Goal: Task Accomplishment & Management: Use online tool/utility

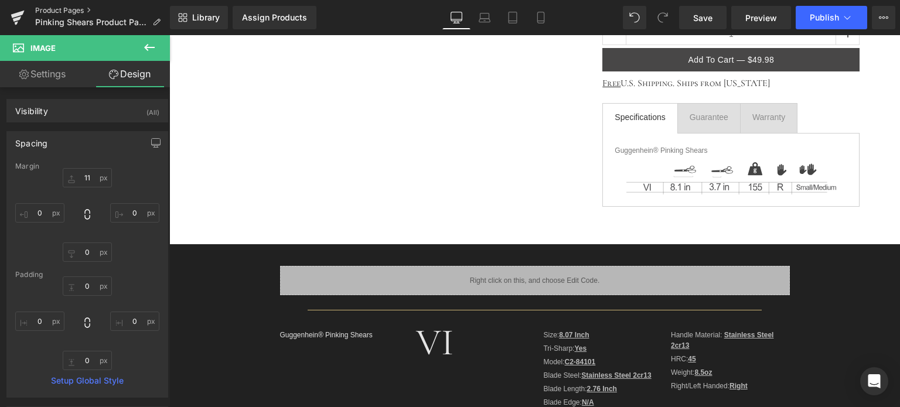
click at [69, 11] on link "Product Pages" at bounding box center [102, 10] width 135 height 9
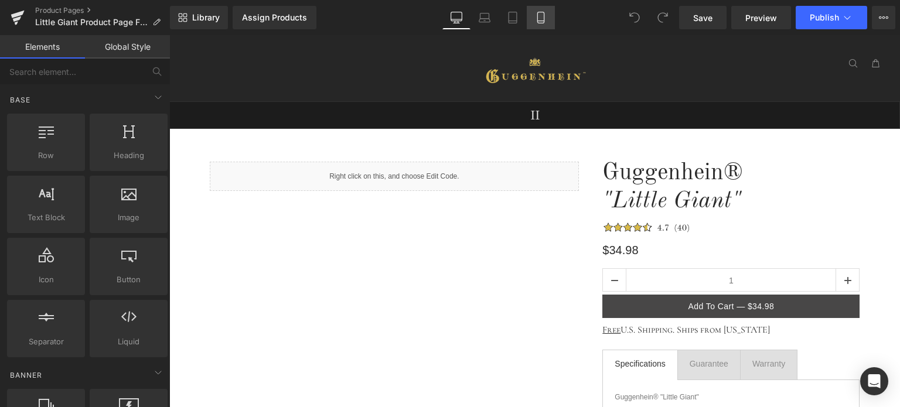
click at [544, 22] on icon at bounding box center [540, 17] width 6 height 11
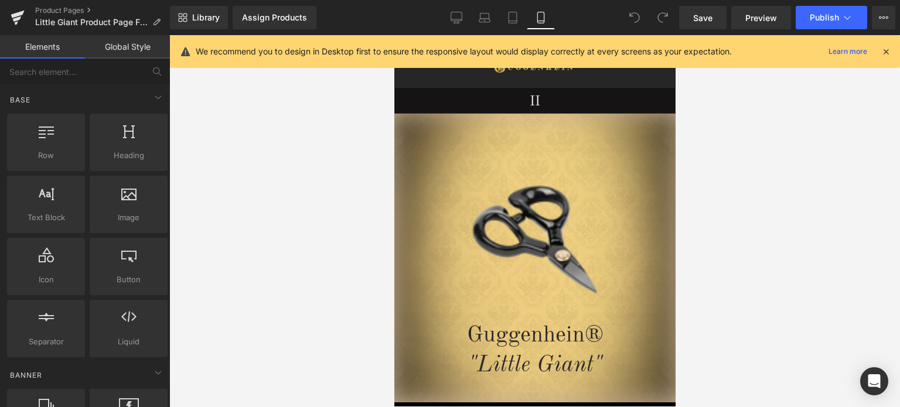
click at [885, 53] on icon at bounding box center [885, 51] width 11 height 11
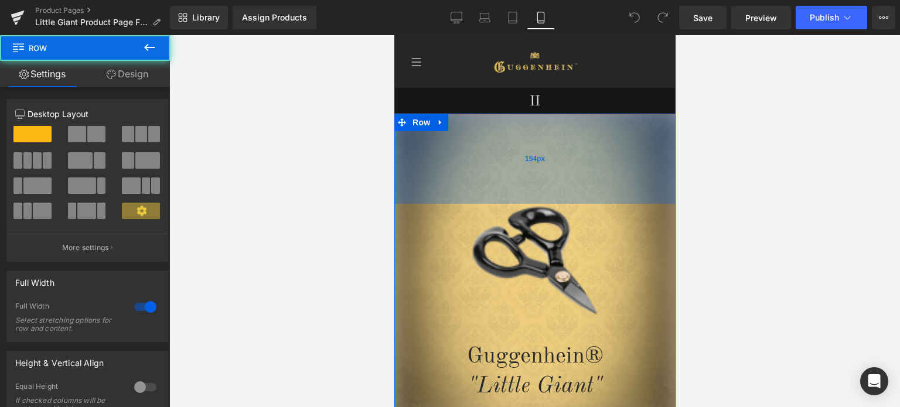
drag, startPoint x: 600, startPoint y: 136, endPoint x: 1158, endPoint y: 222, distance: 564.2
click at [596, 158] on div "154px" at bounding box center [534, 159] width 281 height 90
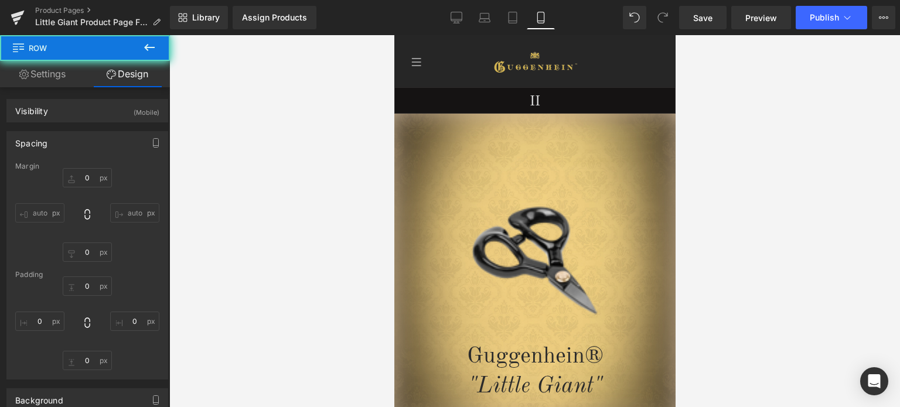
type input "0"
type input "154"
type input "0"
type input "37"
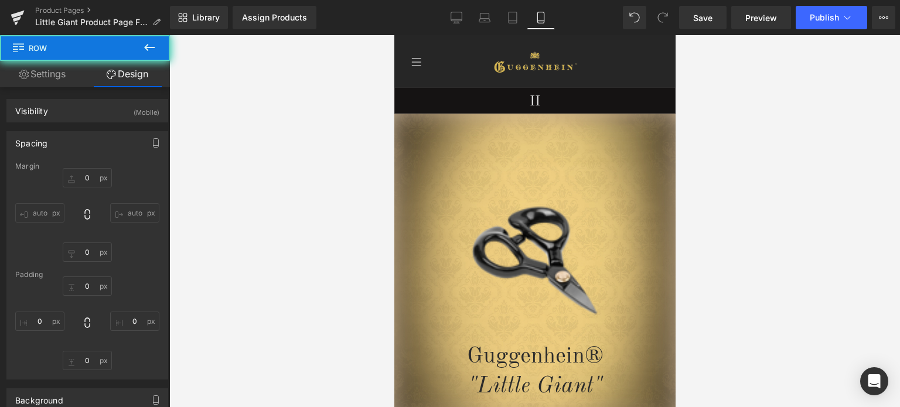
type input "0"
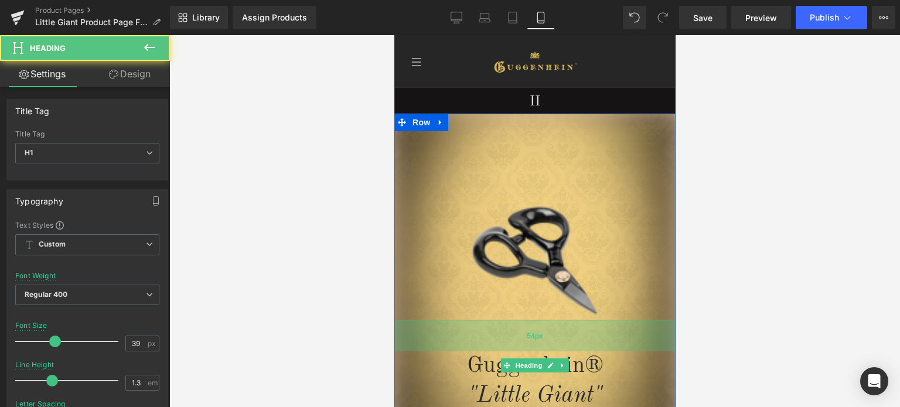
drag, startPoint x: 616, startPoint y: 322, endPoint x: 616, endPoint y: 332, distance: 9.4
click at [616, 332] on div "54px" at bounding box center [534, 336] width 281 height 32
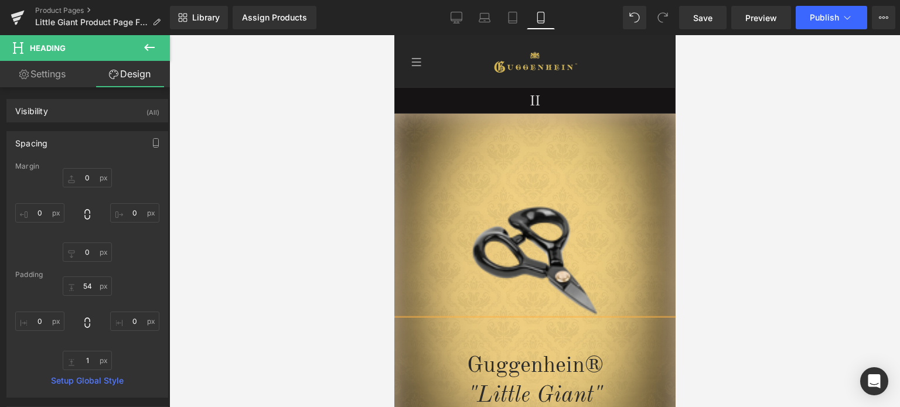
click at [783, 283] on div at bounding box center [534, 221] width 731 height 372
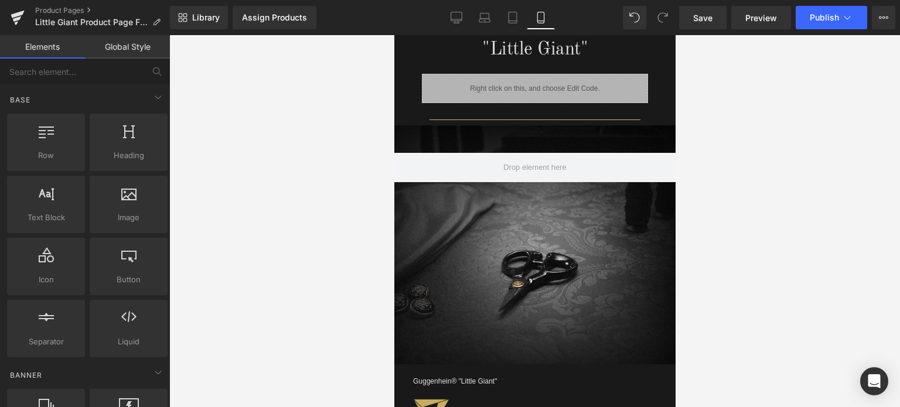
scroll to position [996, 0]
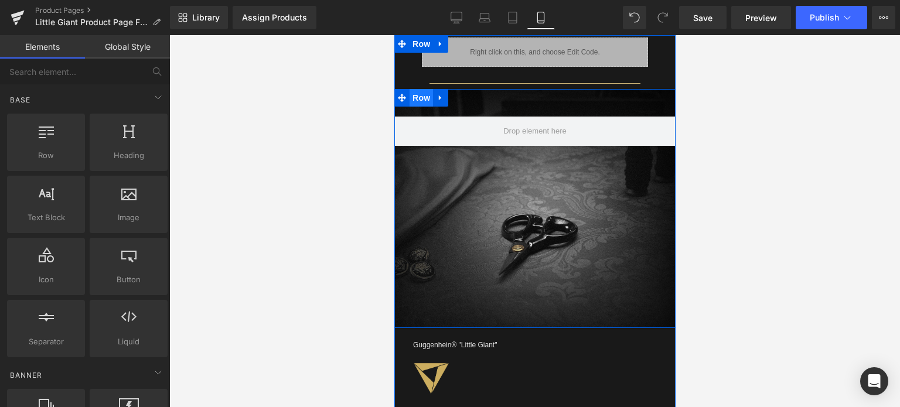
click at [418, 98] on span "Row" at bounding box center [420, 98] width 23 height 18
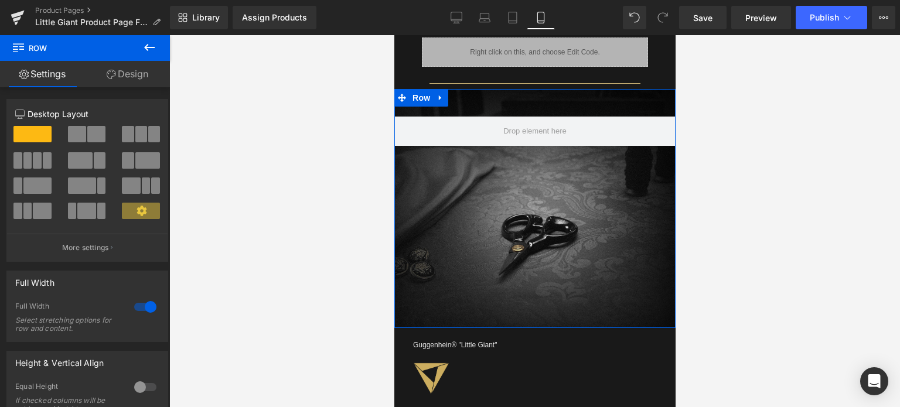
drag, startPoint x: 137, startPoint y: 77, endPoint x: 104, endPoint y: 156, distance: 85.8
click at [137, 77] on link "Design" at bounding box center [127, 74] width 85 height 26
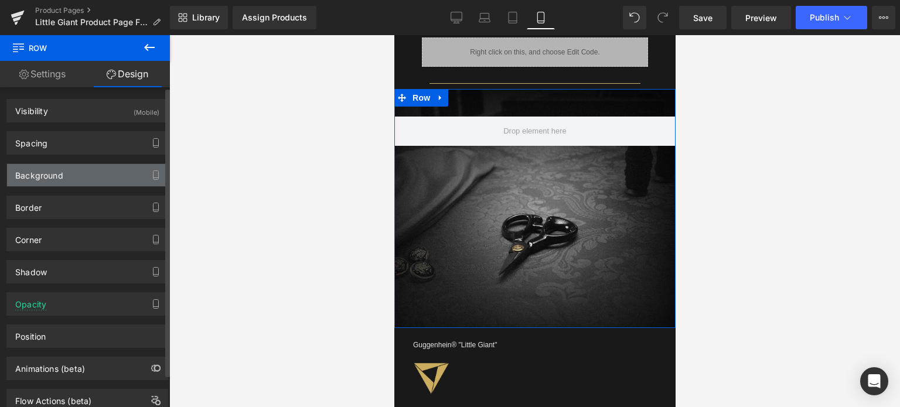
click at [90, 171] on div "Background" at bounding box center [87, 175] width 161 height 22
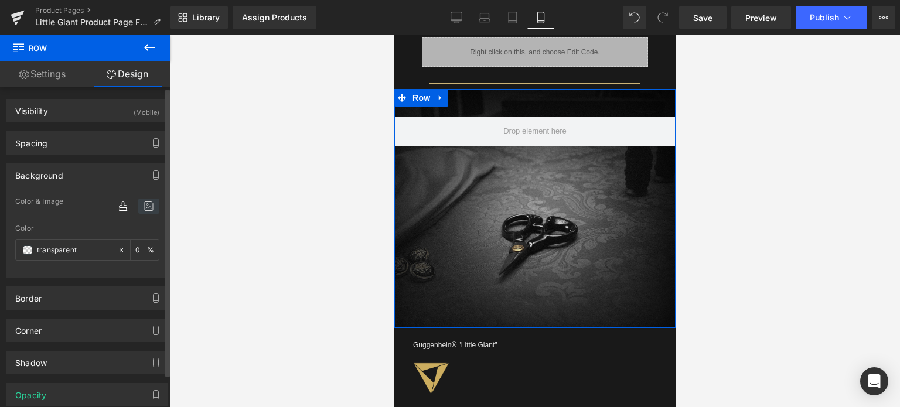
click at [143, 206] on icon at bounding box center [148, 206] width 21 height 15
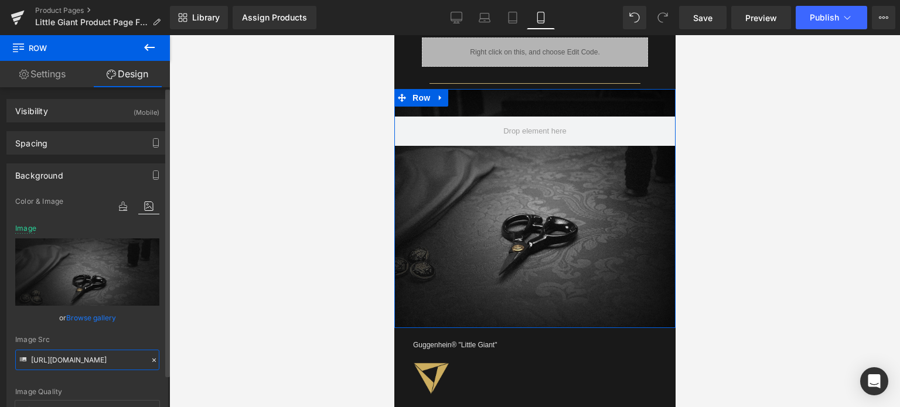
click at [84, 357] on input "https://cdn.shopify.com/s/files/1/0566/0963/6442/files/2_d9567485-1e62-483e-8a3…" at bounding box center [87, 360] width 144 height 21
paste input "1_0781b7b9-54a3-430d-972e-01080072344e.jpg?v=1756146919"
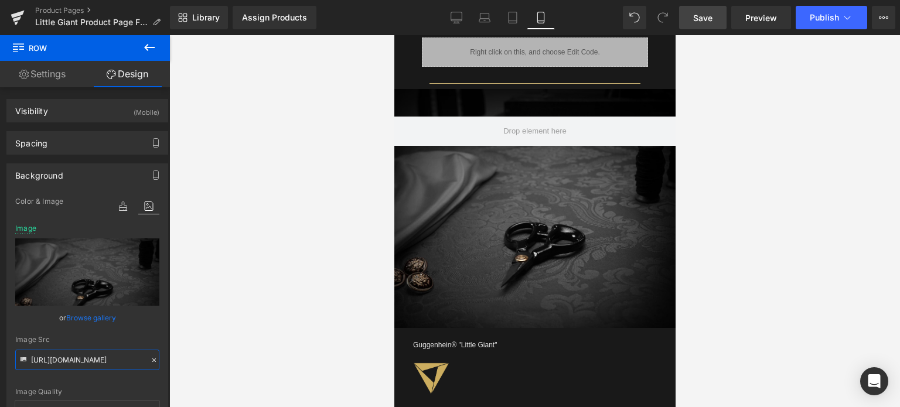
type input "https://cdn.shopify.com/s/files/1/0566/0963/6442/files/1_0781b7b9-54a3-430d-972…"
click at [711, 15] on span "Save" at bounding box center [702, 18] width 19 height 12
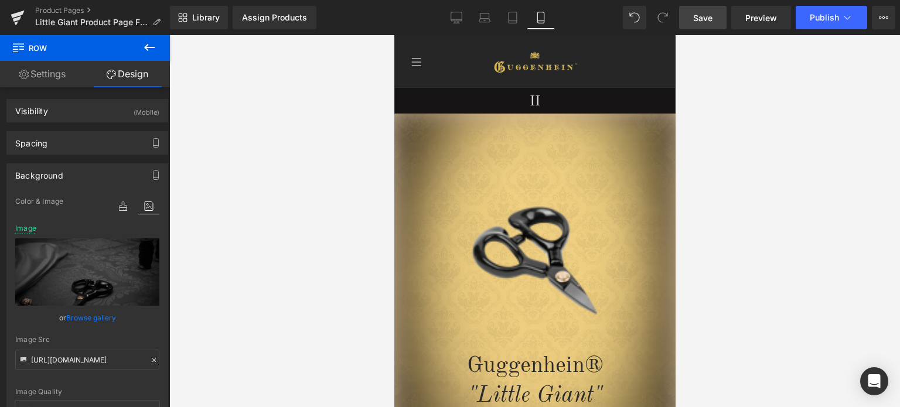
scroll to position [93, 0]
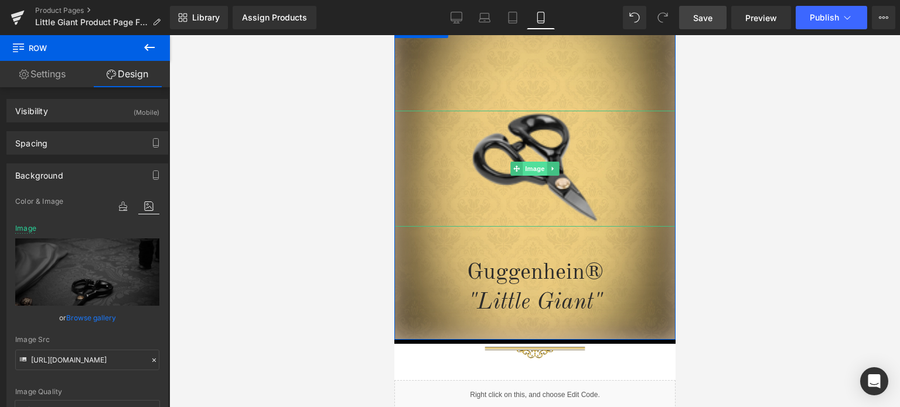
click at [525, 169] on span "Image" at bounding box center [534, 169] width 25 height 14
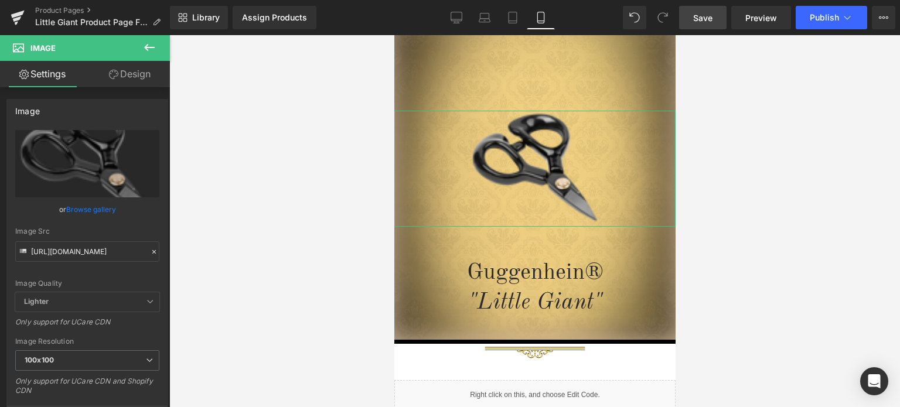
click at [128, 77] on link "Design" at bounding box center [129, 74] width 85 height 26
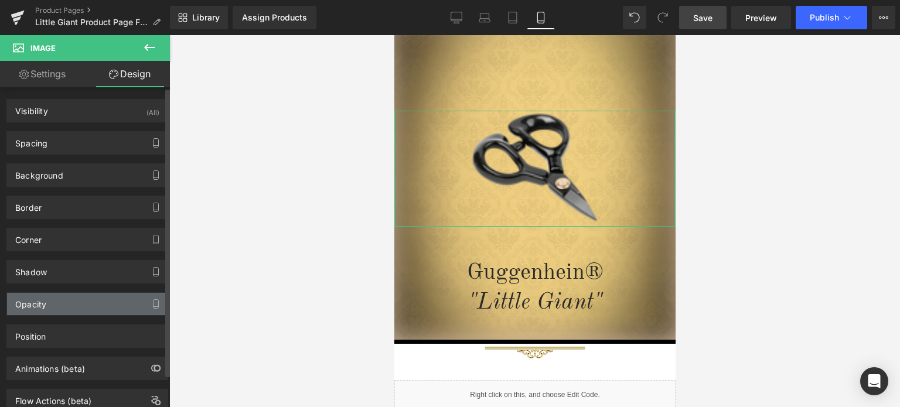
click at [83, 306] on div "Opacity" at bounding box center [87, 304] width 161 height 22
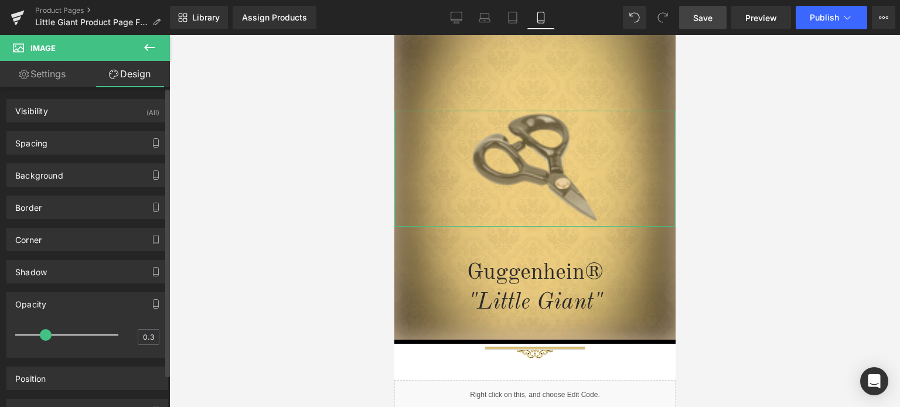
type input "0.2"
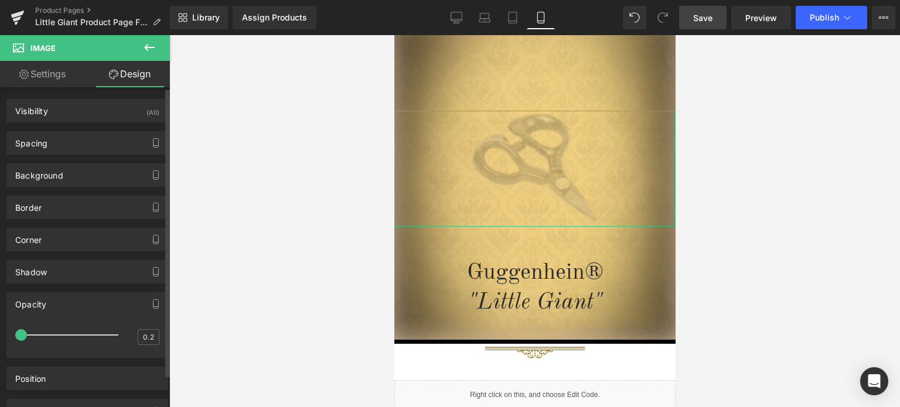
drag, startPoint x: 71, startPoint y: 333, endPoint x: 9, endPoint y: 333, distance: 62.7
click at [8, 333] on div "0.2 0.2" at bounding box center [87, 340] width 161 height 34
click at [48, 71] on link "Settings" at bounding box center [42, 74] width 85 height 26
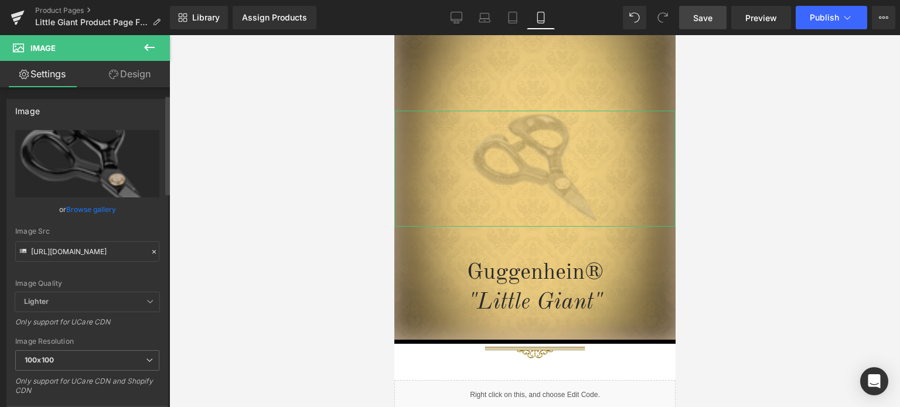
scroll to position [176, 0]
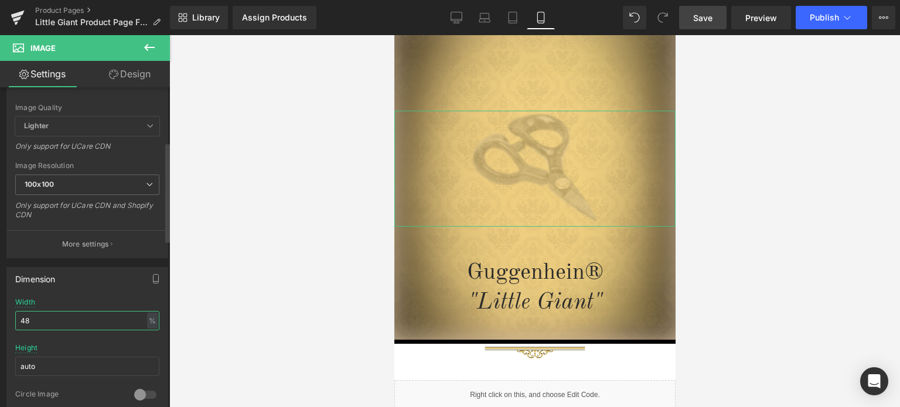
drag, startPoint x: 25, startPoint y: 319, endPoint x: 34, endPoint y: 318, distance: 8.9
click at [34, 318] on input "48" at bounding box center [87, 320] width 144 height 19
type input "43"
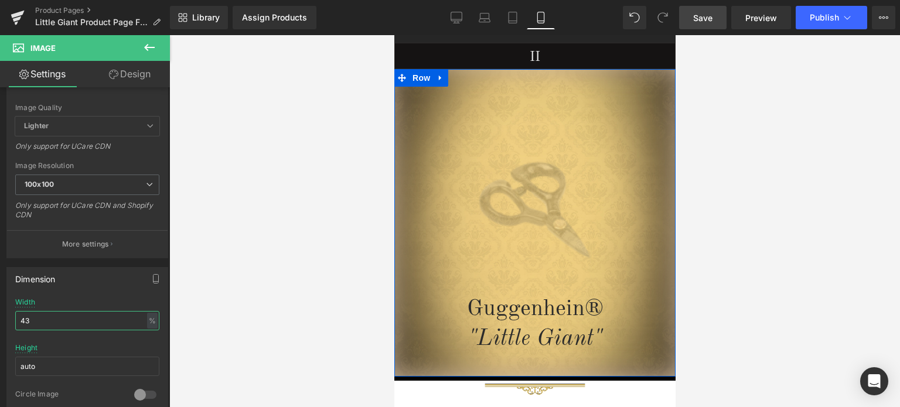
scroll to position [35, 0]
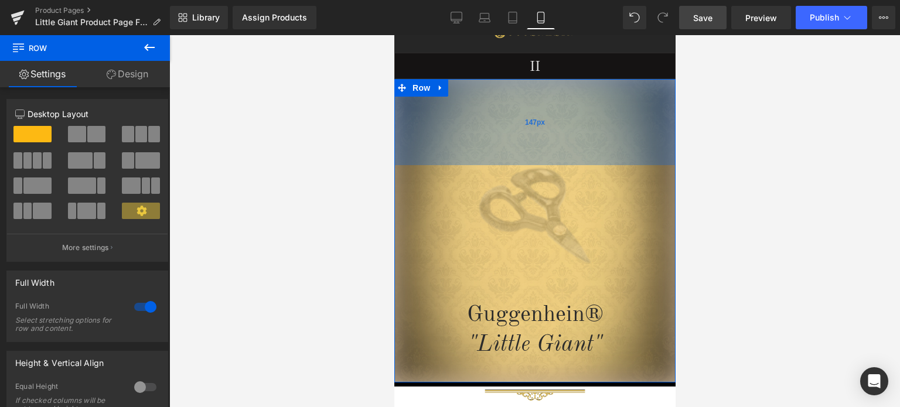
click at [591, 122] on div "147px" at bounding box center [534, 122] width 281 height 86
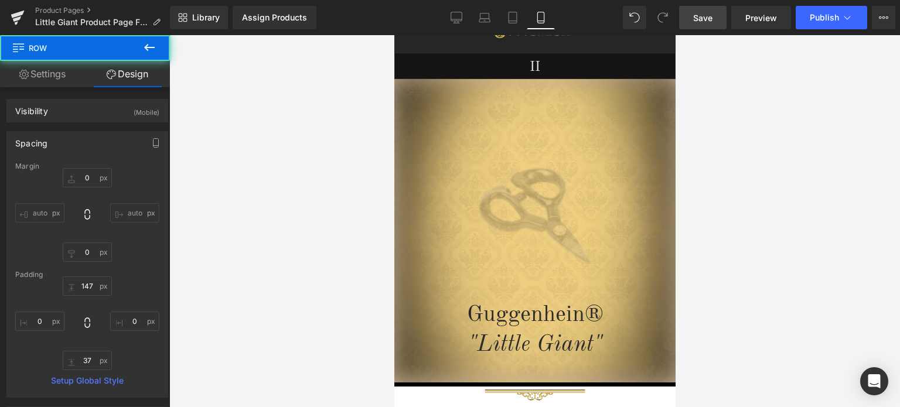
type input "0"
type input "147"
type input "0"
type input "37"
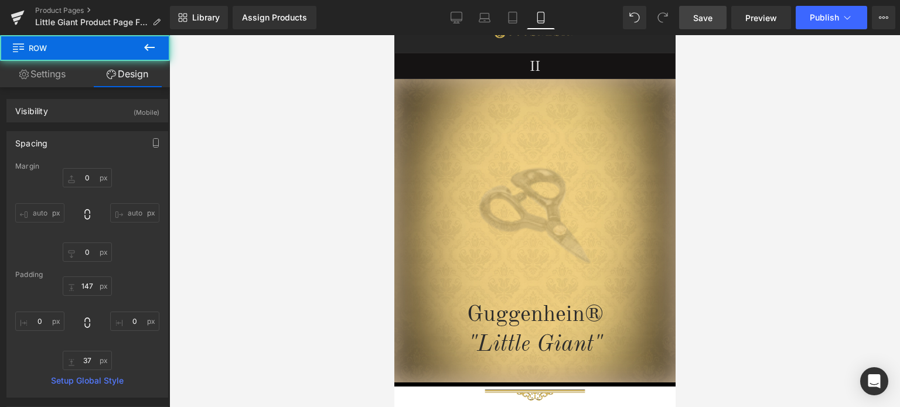
type input "0"
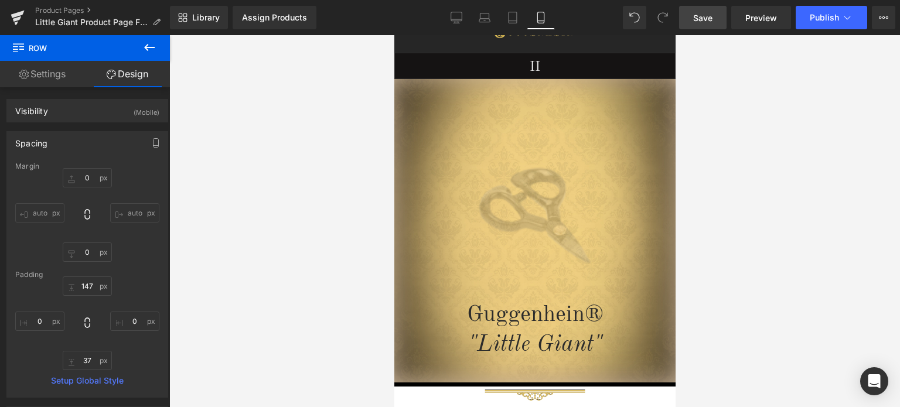
click at [714, 17] on link "Save" at bounding box center [702, 17] width 47 height 23
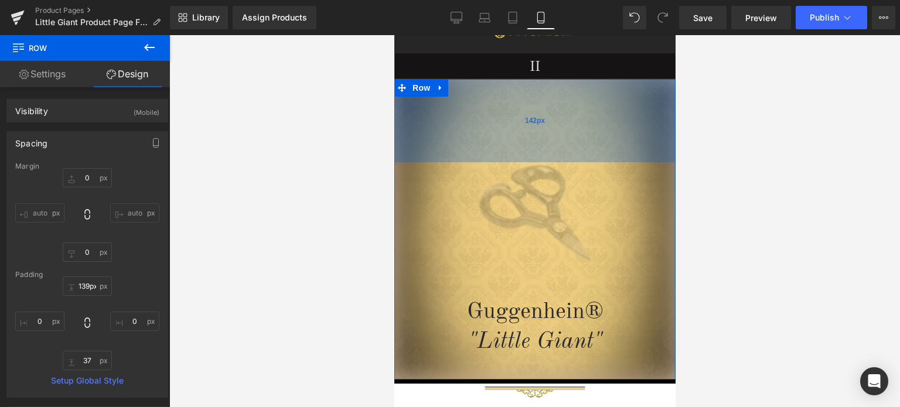
type input "138px"
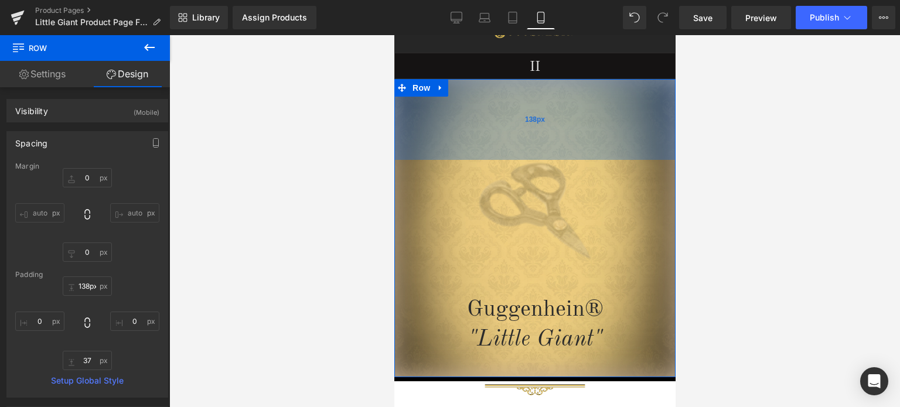
drag, startPoint x: 599, startPoint y: 129, endPoint x: 603, endPoint y: 124, distance: 7.2
click at [603, 124] on div "138px" at bounding box center [534, 119] width 281 height 81
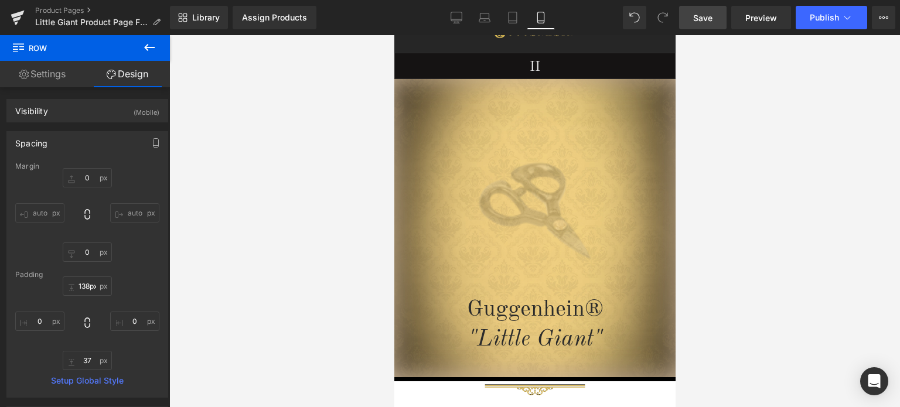
click at [711, 18] on span "Save" at bounding box center [702, 18] width 19 height 12
click at [757, 20] on span "Preview" at bounding box center [761, 18] width 32 height 12
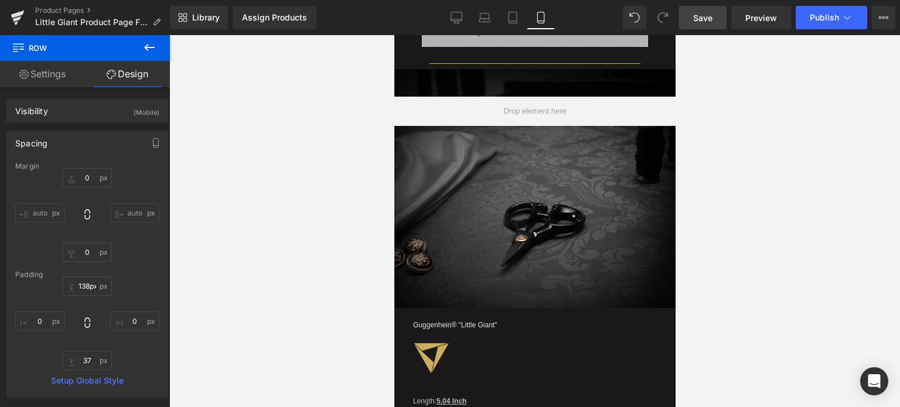
scroll to position [1015, 0]
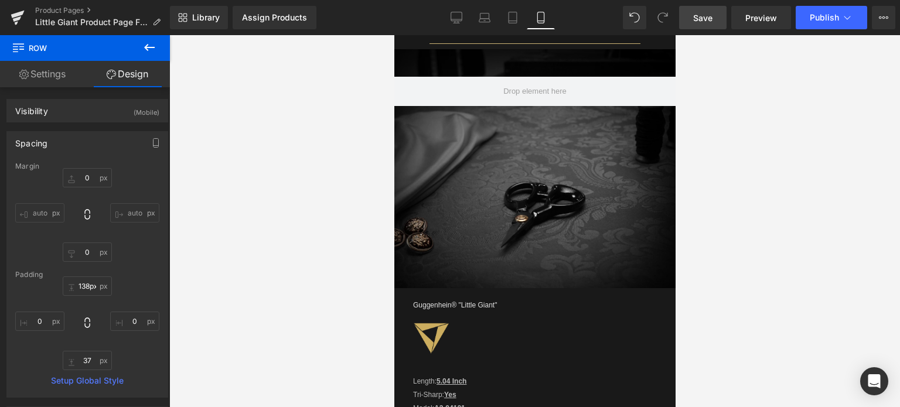
drag, startPoint x: 671, startPoint y: 68, endPoint x: 1076, endPoint y: 233, distance: 437.0
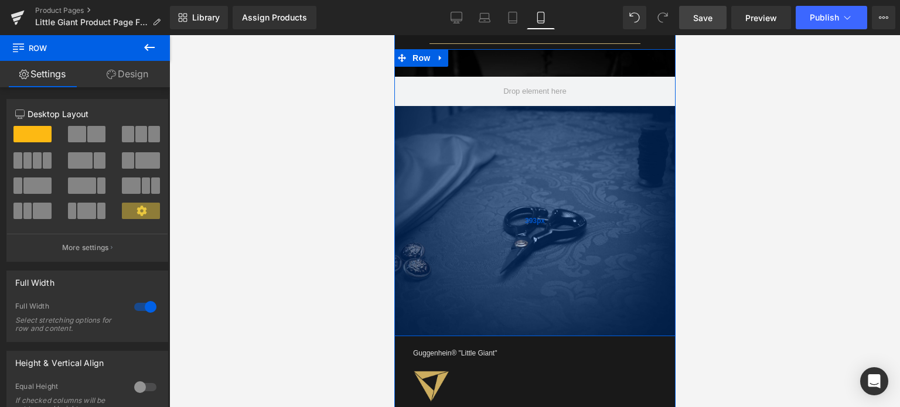
drag, startPoint x: 555, startPoint y: 284, endPoint x: 1181, endPoint y: 335, distance: 627.7
click at [566, 332] on div "393px" at bounding box center [534, 221] width 281 height 230
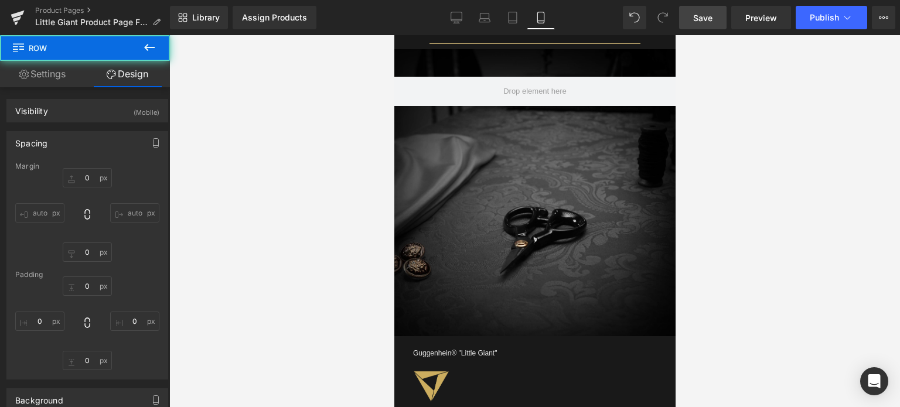
type input "0"
type input "47"
type input "0"
type input "393"
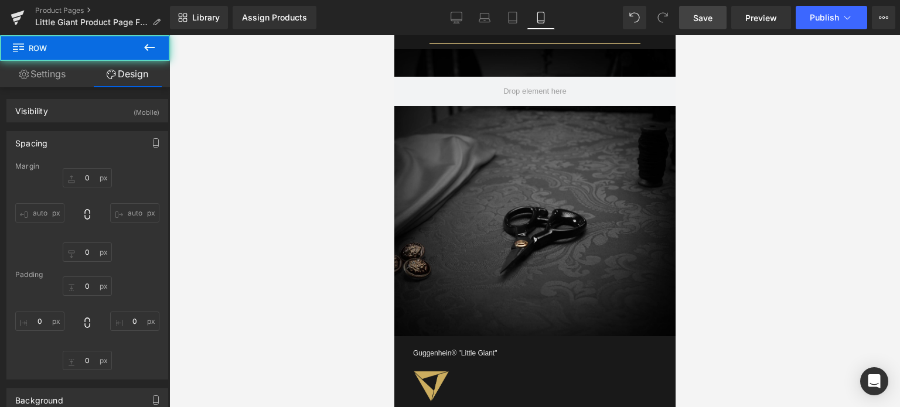
type input "0"
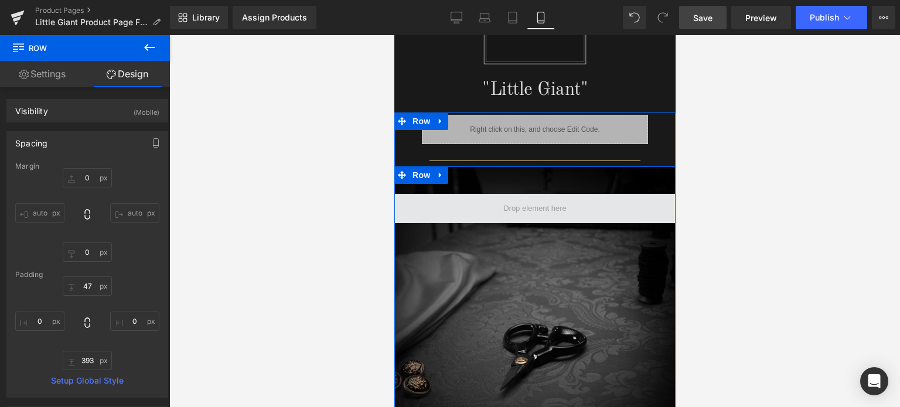
scroll to position [1073, 0]
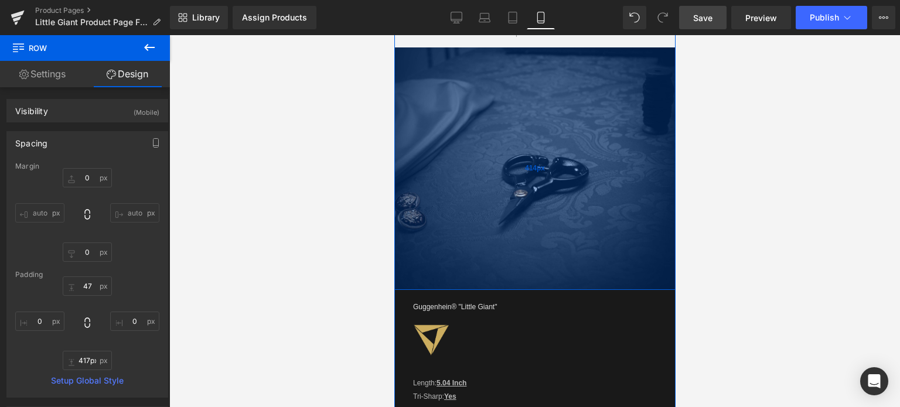
type input "418px"
drag, startPoint x: 557, startPoint y: 240, endPoint x: 555, endPoint y: 254, distance: 14.8
click at [555, 254] on div "418px" at bounding box center [534, 169] width 281 height 245
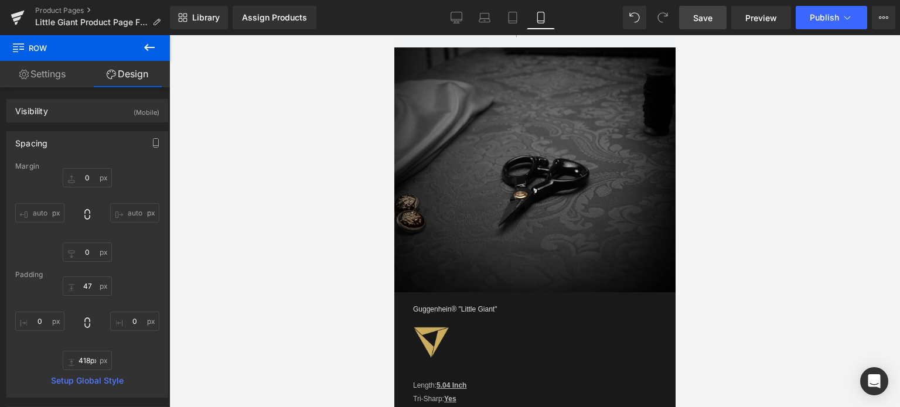
click at [708, 18] on span "Save" at bounding box center [702, 18] width 19 height 12
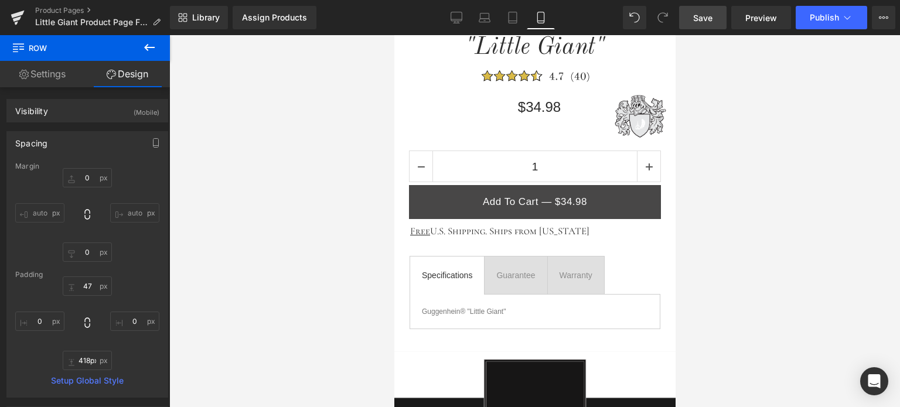
scroll to position [487, 0]
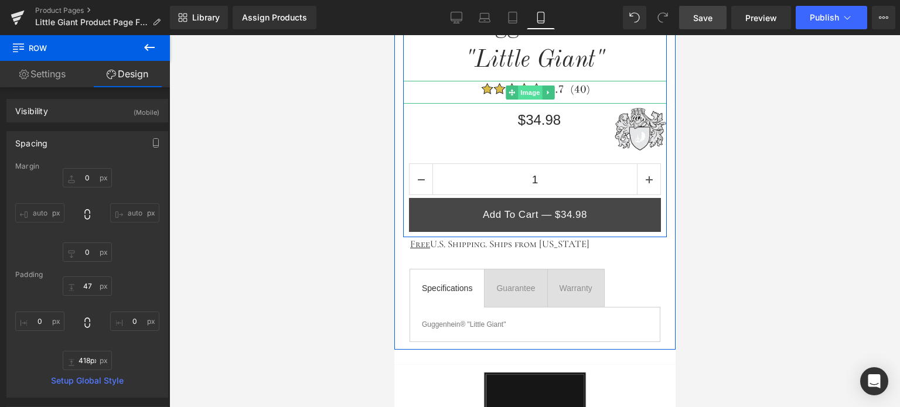
click at [528, 91] on span "Image" at bounding box center [530, 93] width 25 height 14
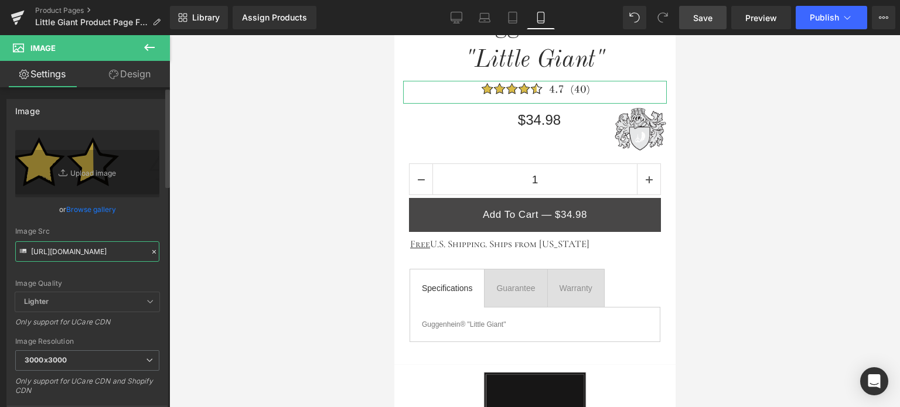
click at [74, 251] on input "https://ucarecdn.com/ebc0ba65-f0a8-434c-8363-3c6de1f42c59/Reviews%201.svg" at bounding box center [87, 251] width 144 height 21
paste input "cdn.shopify.com/s/files/1/0566/0963/6442/files/1_747729b1-d41b-4b0e-9d67-3d09eb…"
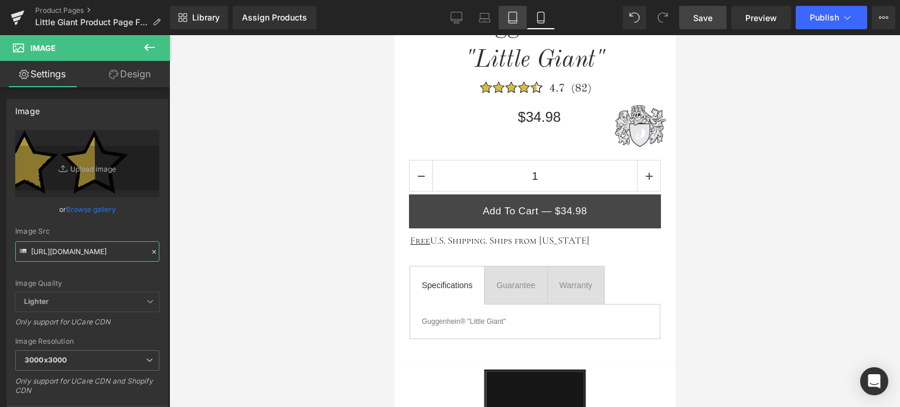
type input "https://cdn.shopify.com/s/files/1/0566/0963/6442/files/1_747729b1-d41b-4b0e-9d6…"
click at [519, 22] on link "Tablet" at bounding box center [513, 17] width 28 height 23
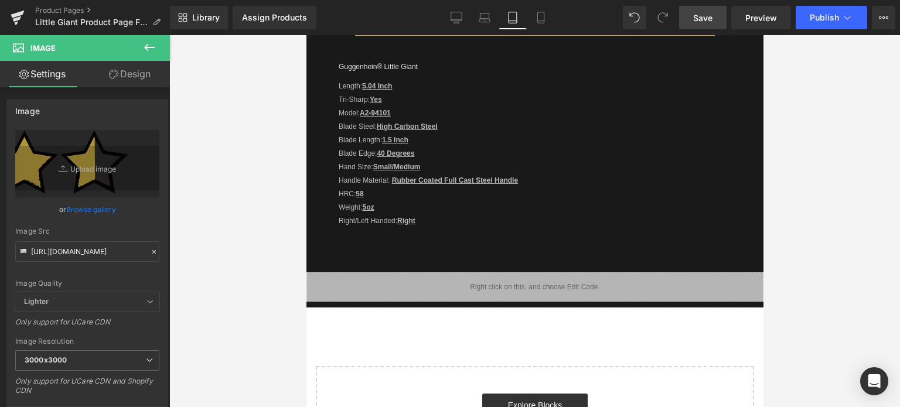
type input "15"
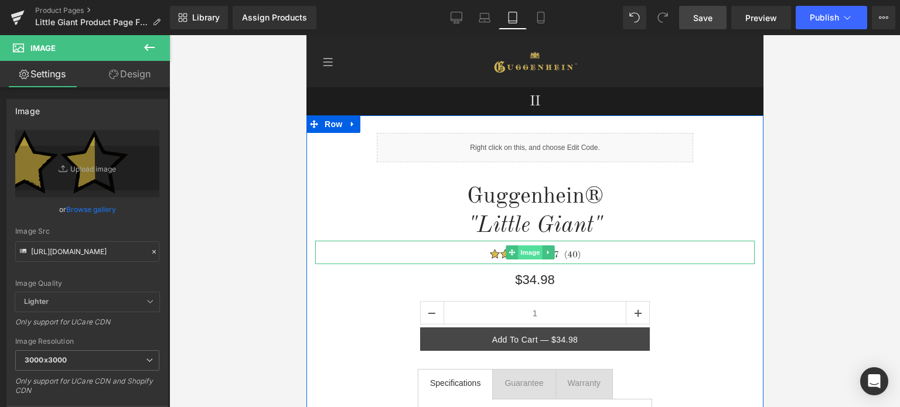
click at [529, 252] on span "Image" at bounding box center [530, 252] width 25 height 14
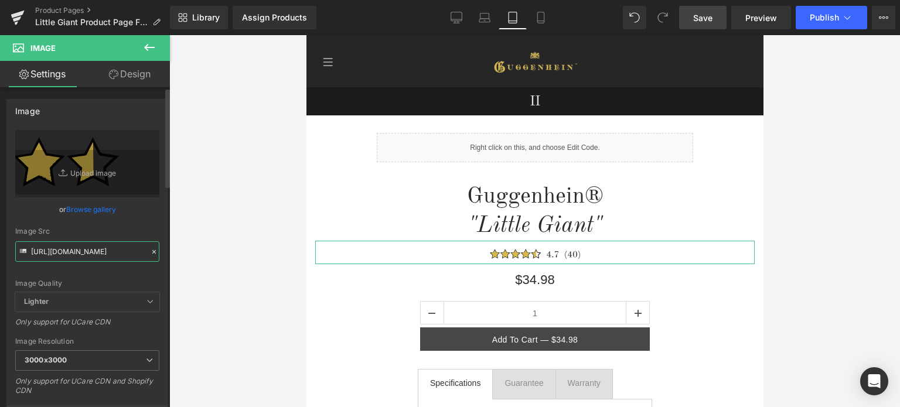
drag, startPoint x: 98, startPoint y: 250, endPoint x: 90, endPoint y: 250, distance: 8.2
click at [98, 250] on input "https://ucarecdn.com/ebc0ba65-f0a8-434c-8363-3c6de1f42c59/Reviews%201.svg" at bounding box center [87, 251] width 144 height 21
paste input "cdn.shopify.com/s/files/1/0566/0963/6442/files/1_747729b1-d41b-4b0e-9d67-3d09eb…"
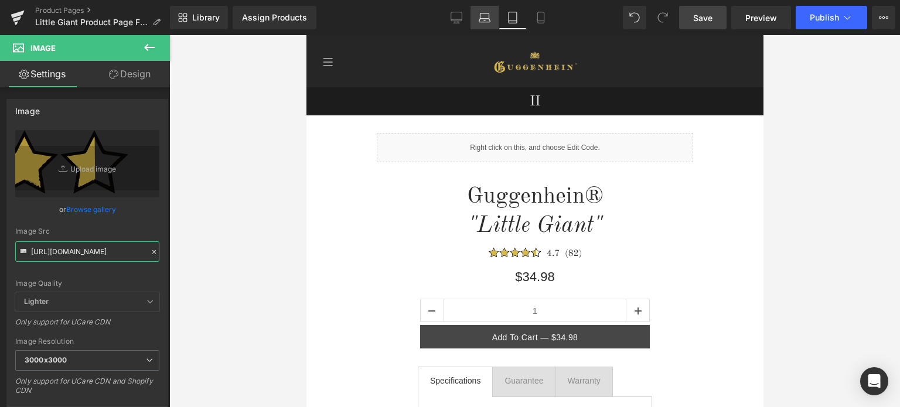
type input "https://cdn.shopify.com/s/files/1/0566/0963/6442/files/1_747729b1-d41b-4b0e-9d6…"
click at [486, 21] on icon at bounding box center [485, 21] width 2 height 0
type input "auto"
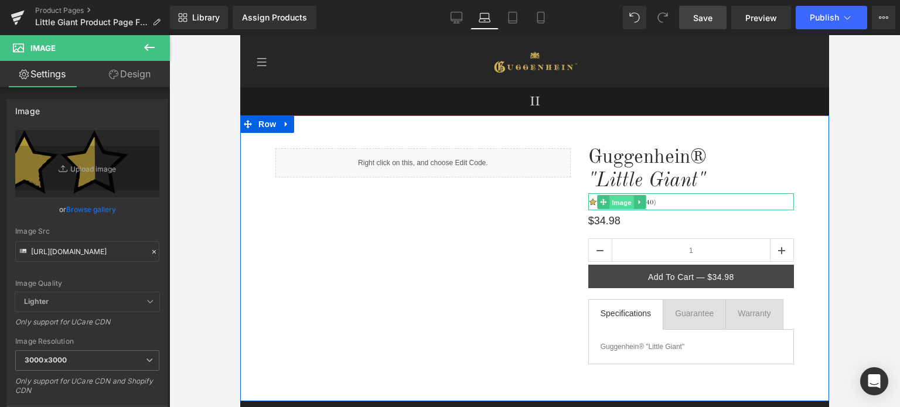
click at [615, 206] on span "Image" at bounding box center [621, 203] width 25 height 14
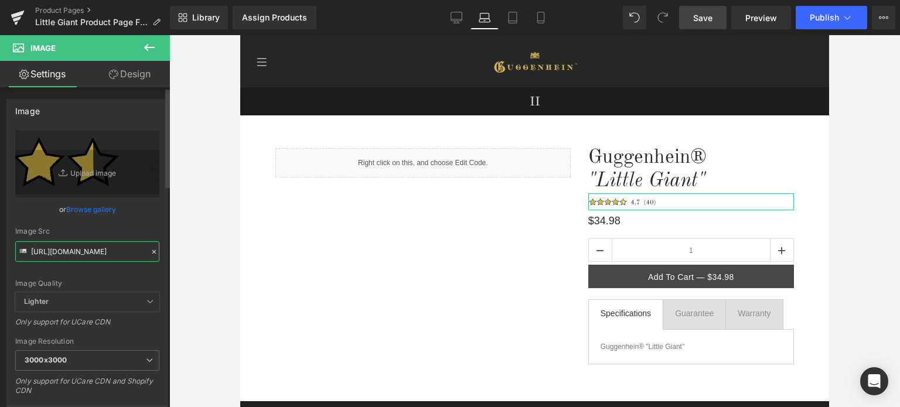
click at [90, 250] on input "https://ucarecdn.com/ebc0ba65-f0a8-434c-8363-3c6de1f42c59/Reviews%201.svg" at bounding box center [87, 251] width 144 height 21
paste input "cdn.shopify.com/s/files/1/0566/0963/6442/files/1_747729b1-d41b-4b0e-9d67-3d09eb…"
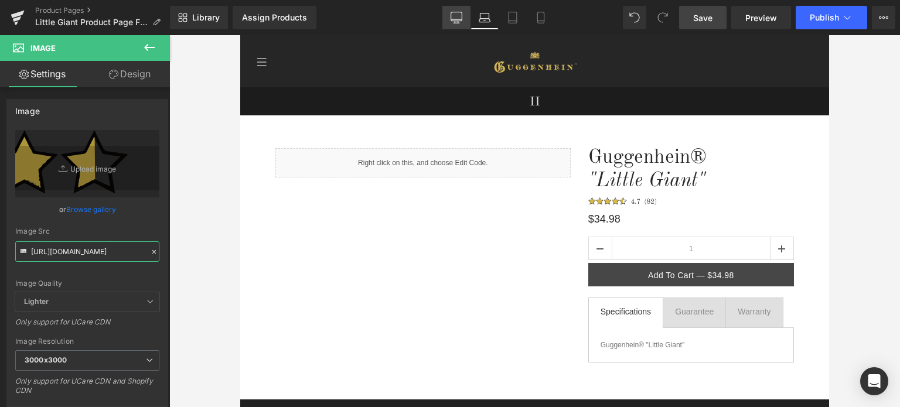
type input "https://cdn.shopify.com/s/files/1/0566/0963/6442/files/1_747729b1-d41b-4b0e-9d6…"
click at [460, 18] on icon at bounding box center [456, 18] width 12 height 12
type input "auto"
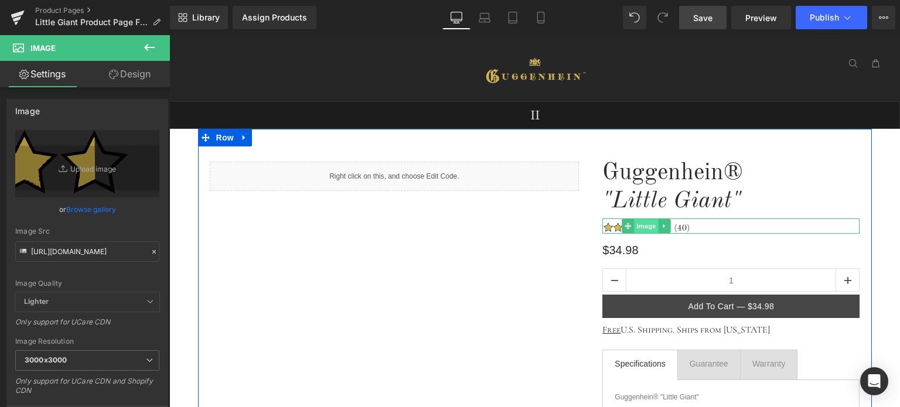
click at [640, 227] on span "Image" at bounding box center [646, 226] width 25 height 14
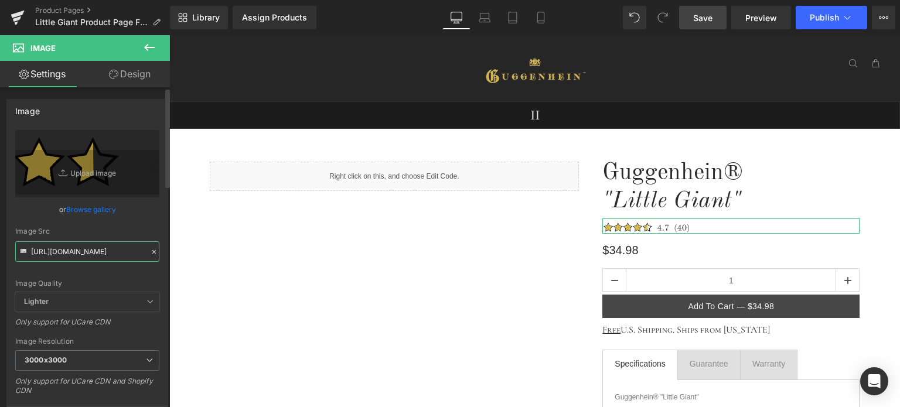
click at [73, 247] on input "https://ucarecdn.com/ebc0ba65-f0a8-434c-8363-3c6de1f42c59/Reviews%201.svg" at bounding box center [87, 251] width 144 height 21
paste input "cdn.shopify.com/s/files/1/0566/0963/6442/files/1_747729b1-d41b-4b0e-9d67-3d09eb…"
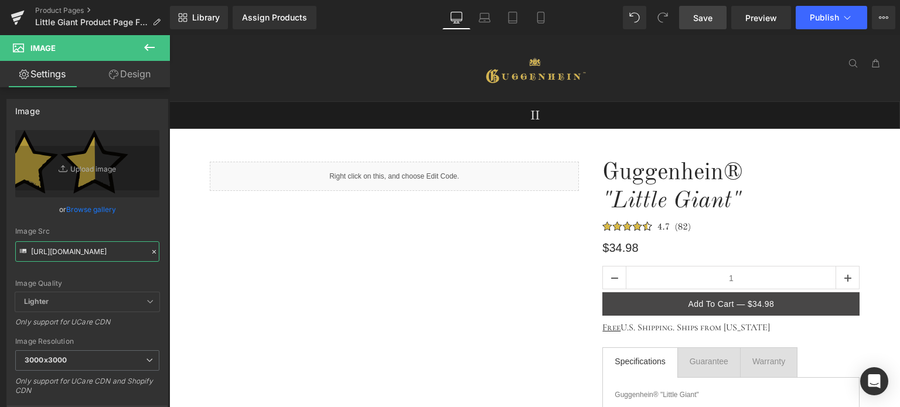
type input "https://cdn.shopify.com/s/files/1/0566/0963/6442/files/1_747729b1-d41b-4b0e-9d6…"
click at [710, 18] on span "Save" at bounding box center [702, 18] width 19 height 12
